Goal: Task Accomplishment & Management: Use online tool/utility

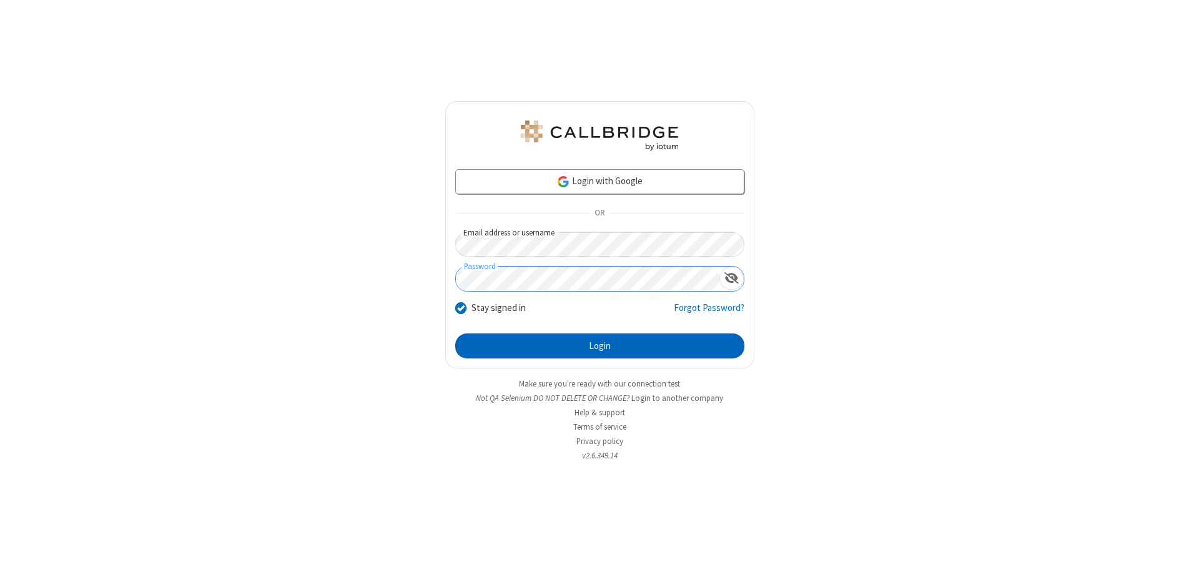
click at [600, 346] on button "Login" at bounding box center [599, 346] width 289 height 25
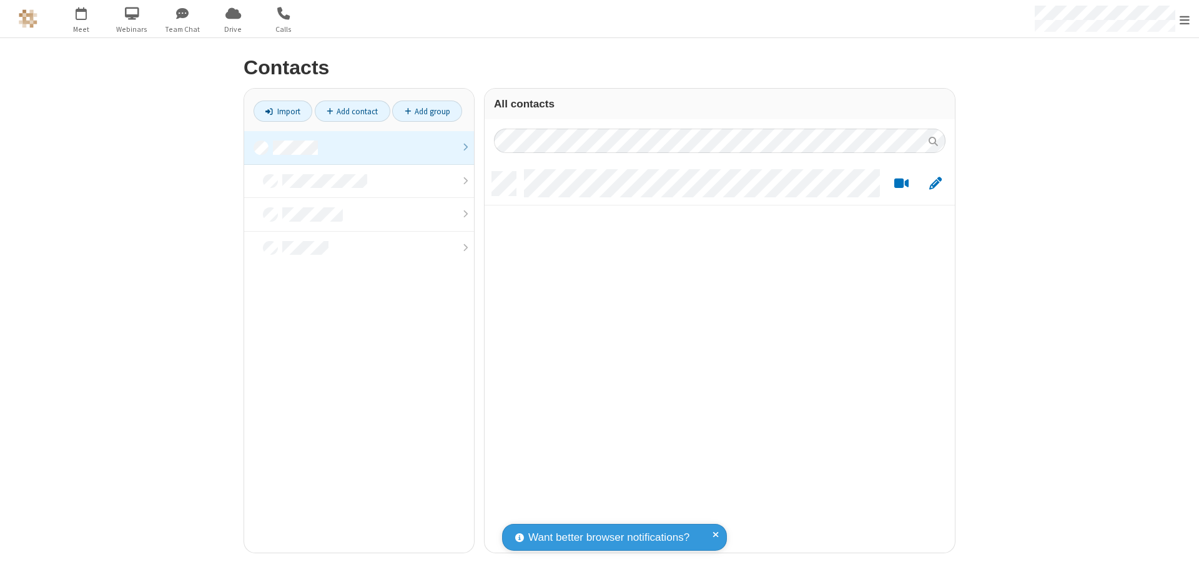
click at [359, 147] on link at bounding box center [359, 148] width 230 height 34
click at [283, 111] on link "Import" at bounding box center [283, 111] width 59 height 21
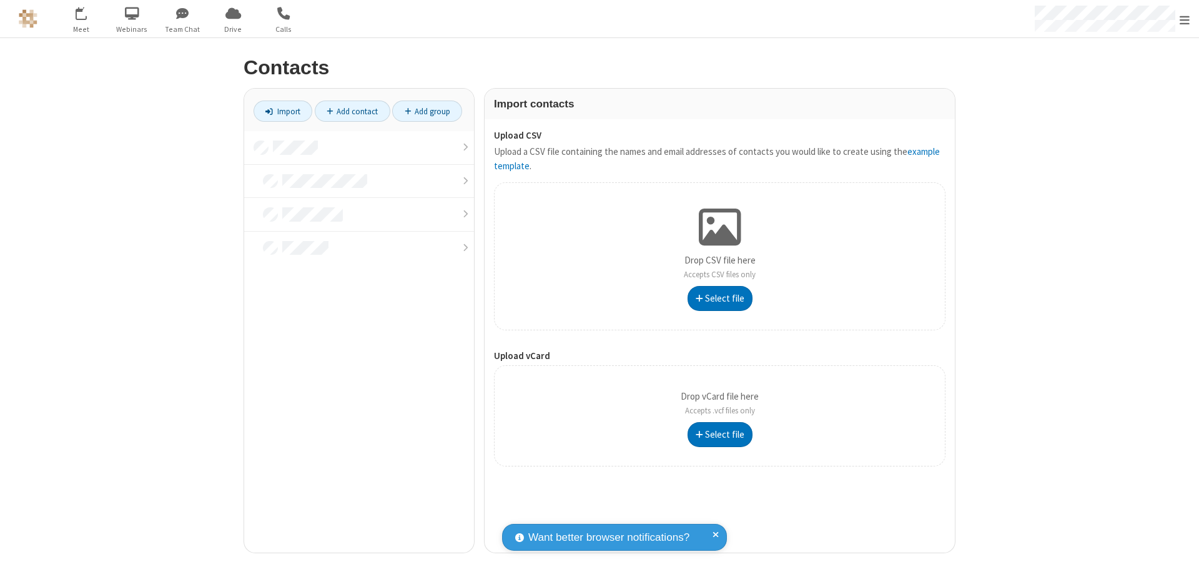
type input "C:\fakepath\address_book_contacts.csv"
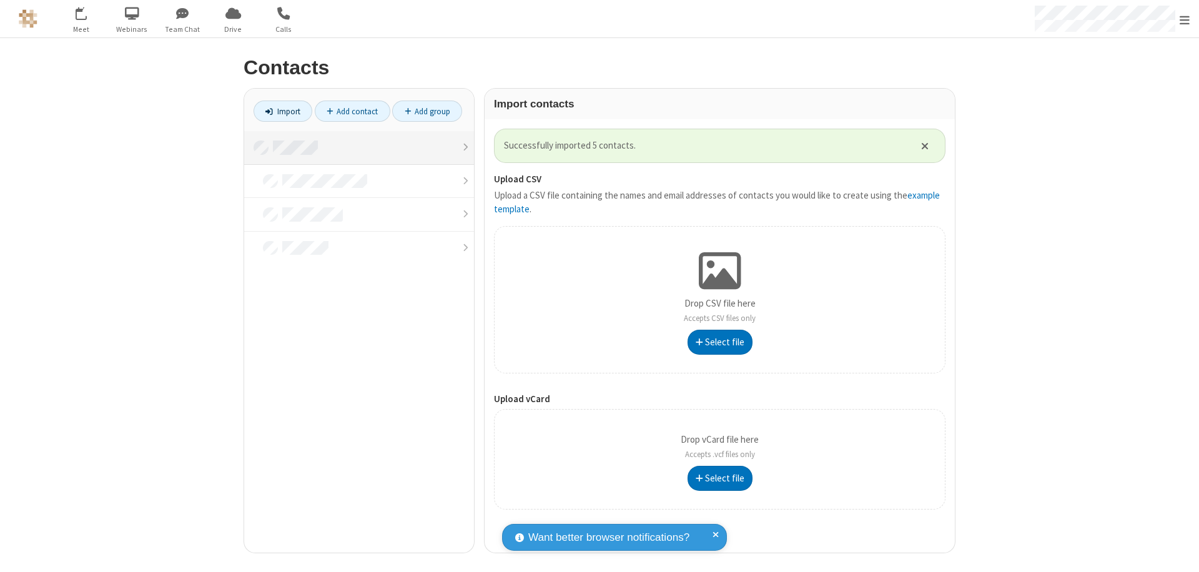
click at [359, 147] on link at bounding box center [359, 148] width 230 height 34
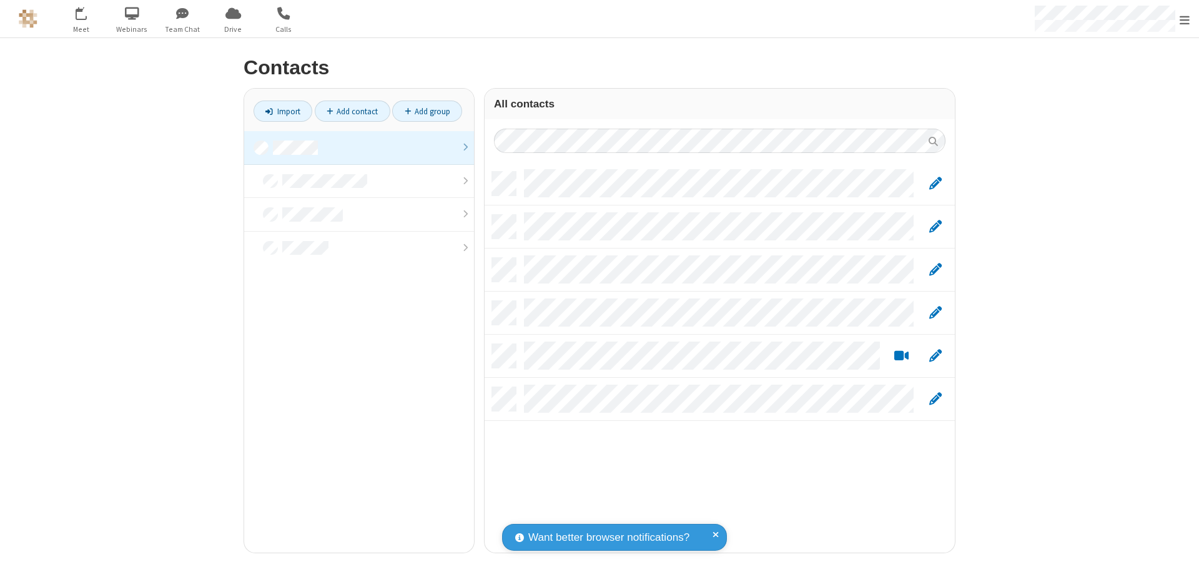
scroll to position [381, 461]
